Goal: Check status: Check status

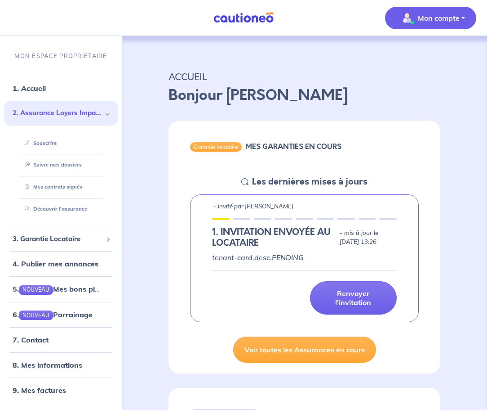
click at [448, 18] on p "Mon compte" at bounding box center [439, 18] width 42 height 11
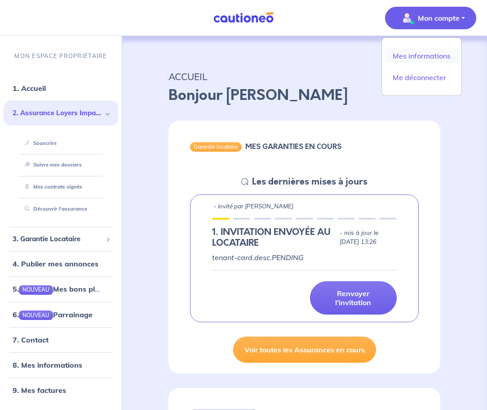
click at [438, 54] on link "Mes informations" at bounding box center [422, 56] width 72 height 14
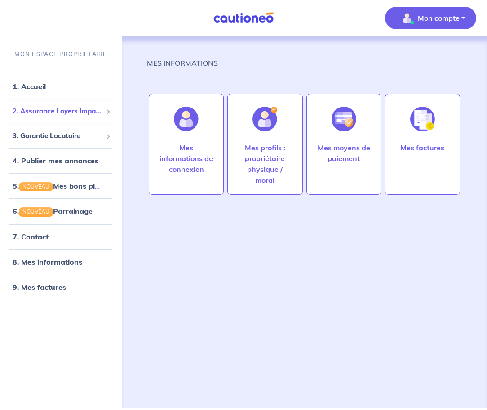
click at [57, 112] on span "2. Assurance Loyers Impayés" at bounding box center [58, 111] width 90 height 10
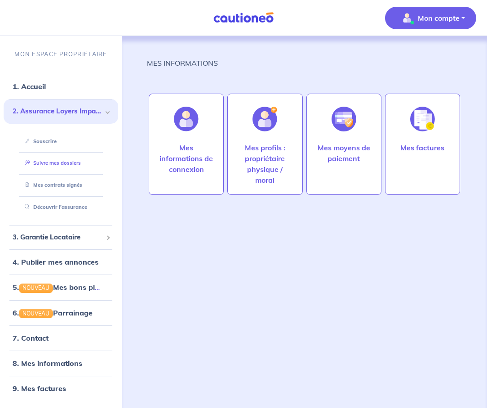
click at [72, 163] on link "Suivre mes dossiers" at bounding box center [51, 163] width 60 height 6
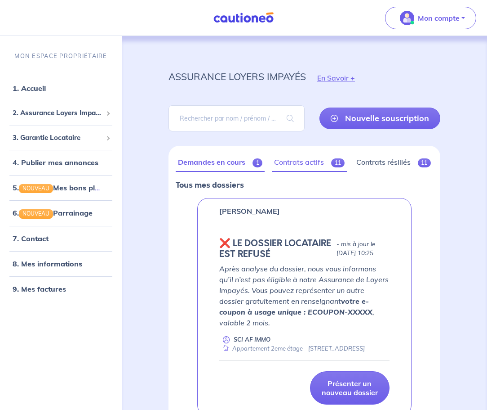
click at [300, 165] on link "Contrats actifs 11" at bounding box center [309, 162] width 75 height 19
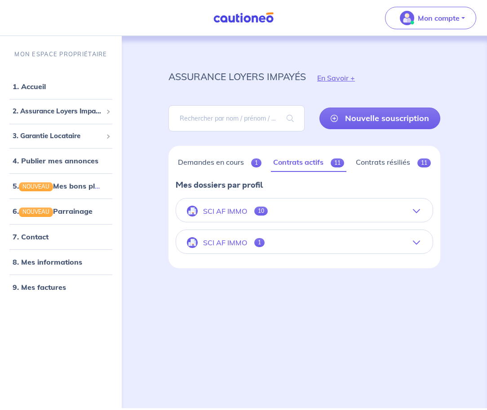
click at [417, 211] on icon "button" at bounding box center [416, 210] width 7 height 7
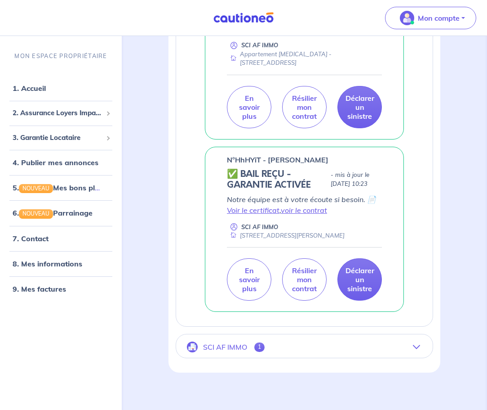
scroll to position [1717, 0]
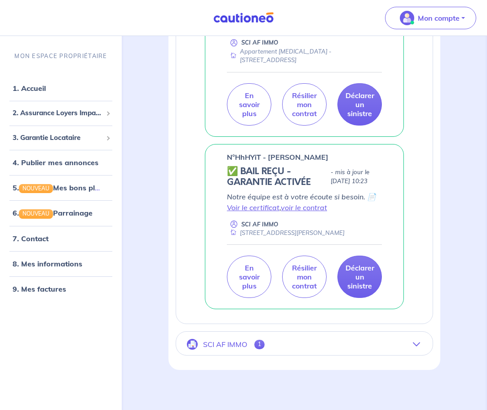
click at [416, 340] on icon "button" at bounding box center [416, 343] width 7 height 7
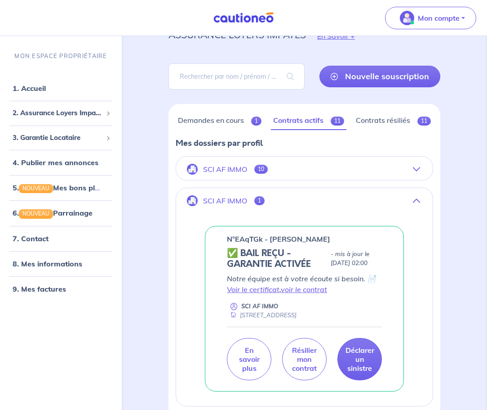
scroll to position [41, 0]
click at [417, 169] on icon "button" at bounding box center [416, 169] width 7 height 7
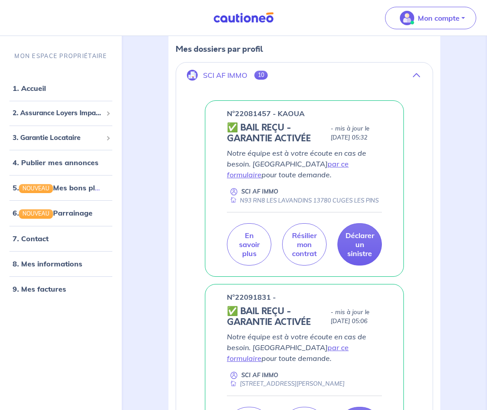
scroll to position [0, 0]
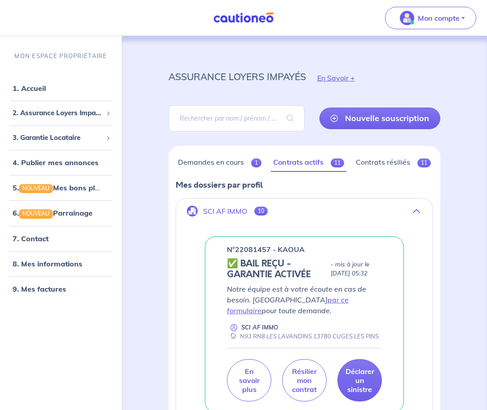
click at [176, 200] on button "SCI AF IMMO 10" at bounding box center [304, 211] width 257 height 22
